Goal: Task Accomplishment & Management: Manage account settings

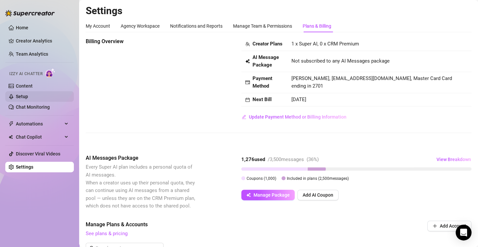
click at [28, 94] on link "Setup" at bounding box center [22, 96] width 12 height 5
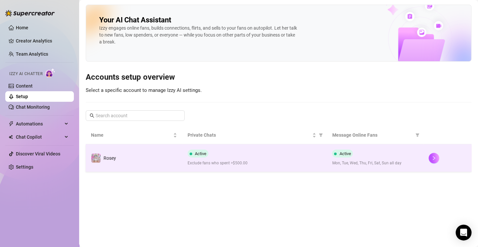
click at [295, 157] on div "Active Exclude fans who spent >$500.00" at bounding box center [255, 158] width 134 height 17
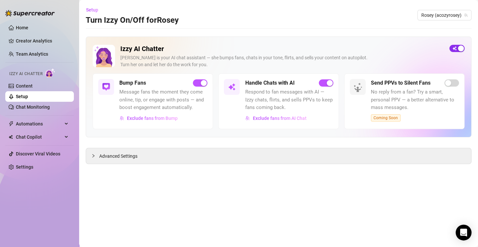
click at [455, 47] on span "button" at bounding box center [456, 48] width 15 height 7
click at [354, 49] on h2 "Izzy AI Chatter" at bounding box center [282, 49] width 324 height 8
click at [32, 165] on link "Settings" at bounding box center [24, 167] width 17 height 5
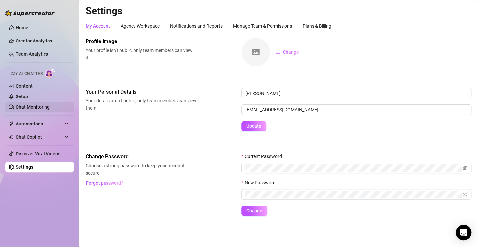
click at [35, 107] on link "Chat Monitoring" at bounding box center [33, 107] width 34 height 5
